Goal: Find specific page/section: Find specific page/section

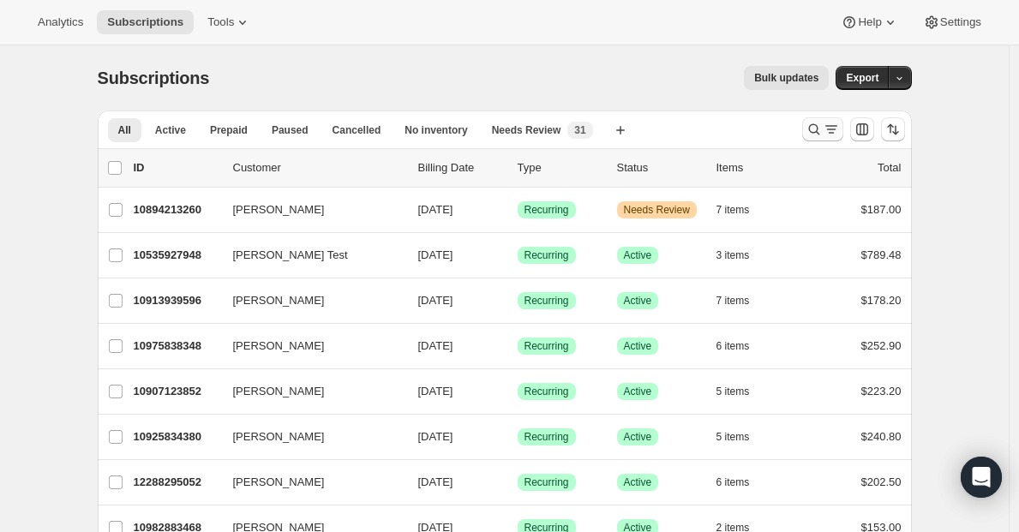
click at [820, 125] on icon "Search and filter results" at bounding box center [813, 129] width 17 height 17
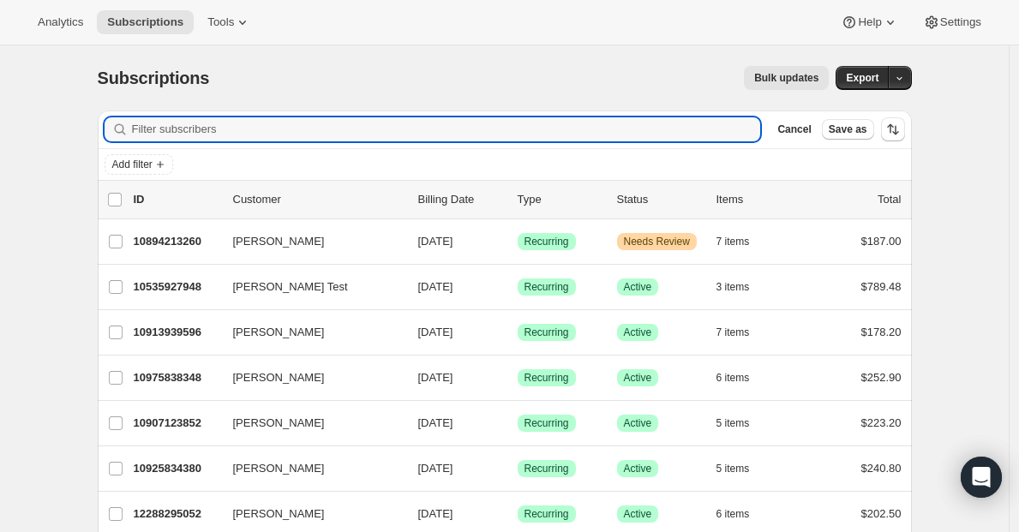
paste input "[EMAIL_ADDRESS][DOMAIN_NAME]"
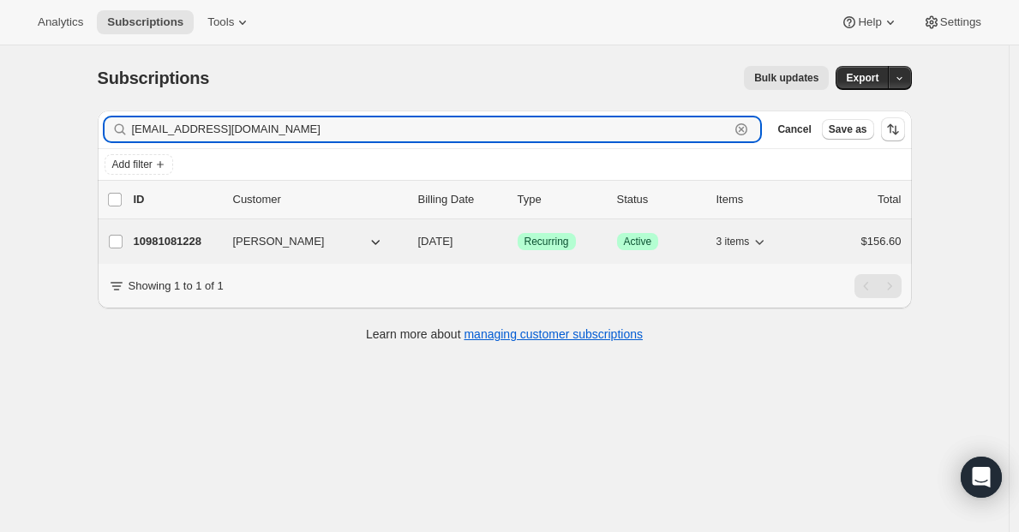
type input "[EMAIL_ADDRESS][DOMAIN_NAME]"
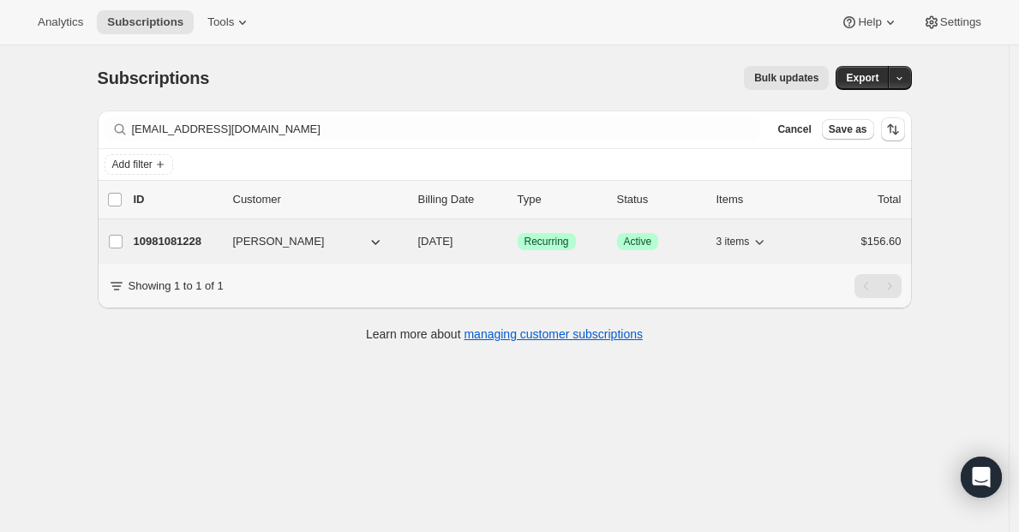
drag, startPoint x: 162, startPoint y: 248, endPoint x: 215, endPoint y: 233, distance: 55.1
click at [162, 248] on p "10981081228" at bounding box center [177, 241] width 86 height 17
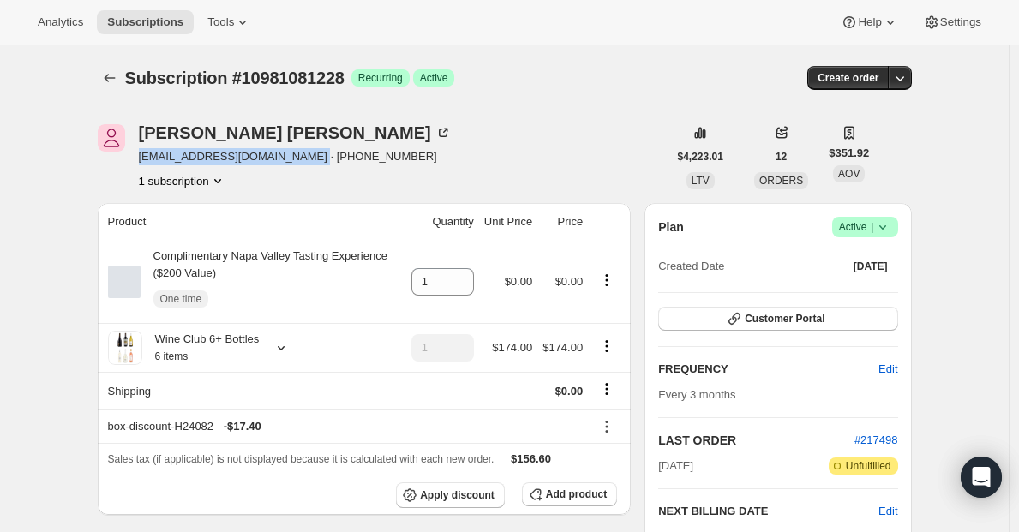
drag, startPoint x: 141, startPoint y: 155, endPoint x: 317, endPoint y: 158, distance: 175.7
click at [316, 158] on div "[PERSON_NAME] [EMAIL_ADDRESS][DOMAIN_NAME] · [PHONE_NUMBER] 1 subscription" at bounding box center [383, 156] width 570 height 65
copy span "[EMAIL_ADDRESS][DOMAIN_NAME]"
